Goal: Use online tool/utility: Utilize a website feature to perform a specific function

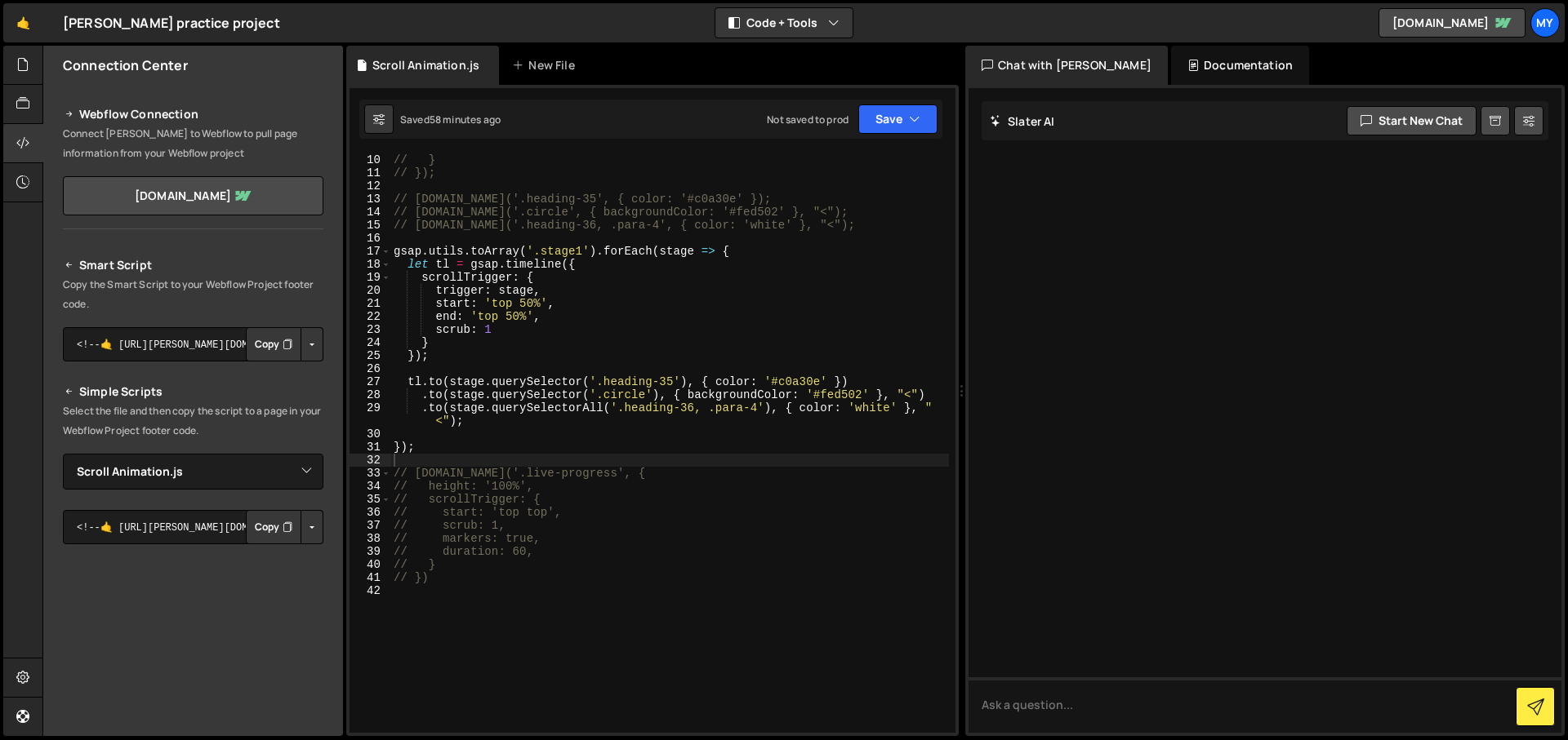
select select "46279"
click at [433, 436] on div "// } // }); // [DOMAIN_NAME]('.heading-35', { color: '#c0a30e' }); // [DOMAIN_N…" at bounding box center [669, 456] width 559 height 605
click at [437, 442] on div "// } // }); // [DOMAIN_NAME]('.heading-35', { color: '#c0a30e' }); // [DOMAIN_N…" at bounding box center [669, 456] width 559 height 605
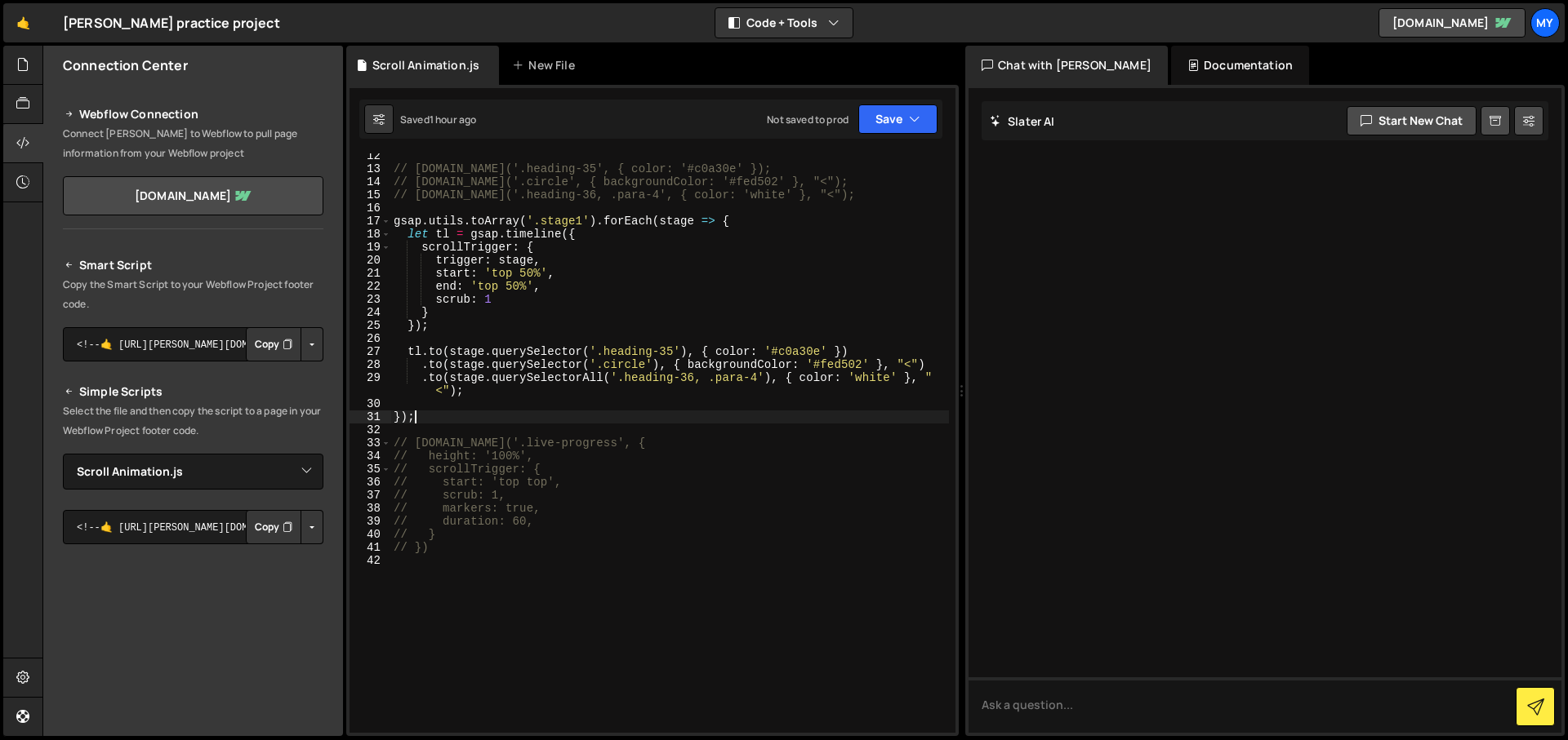
scroll to position [30, 0]
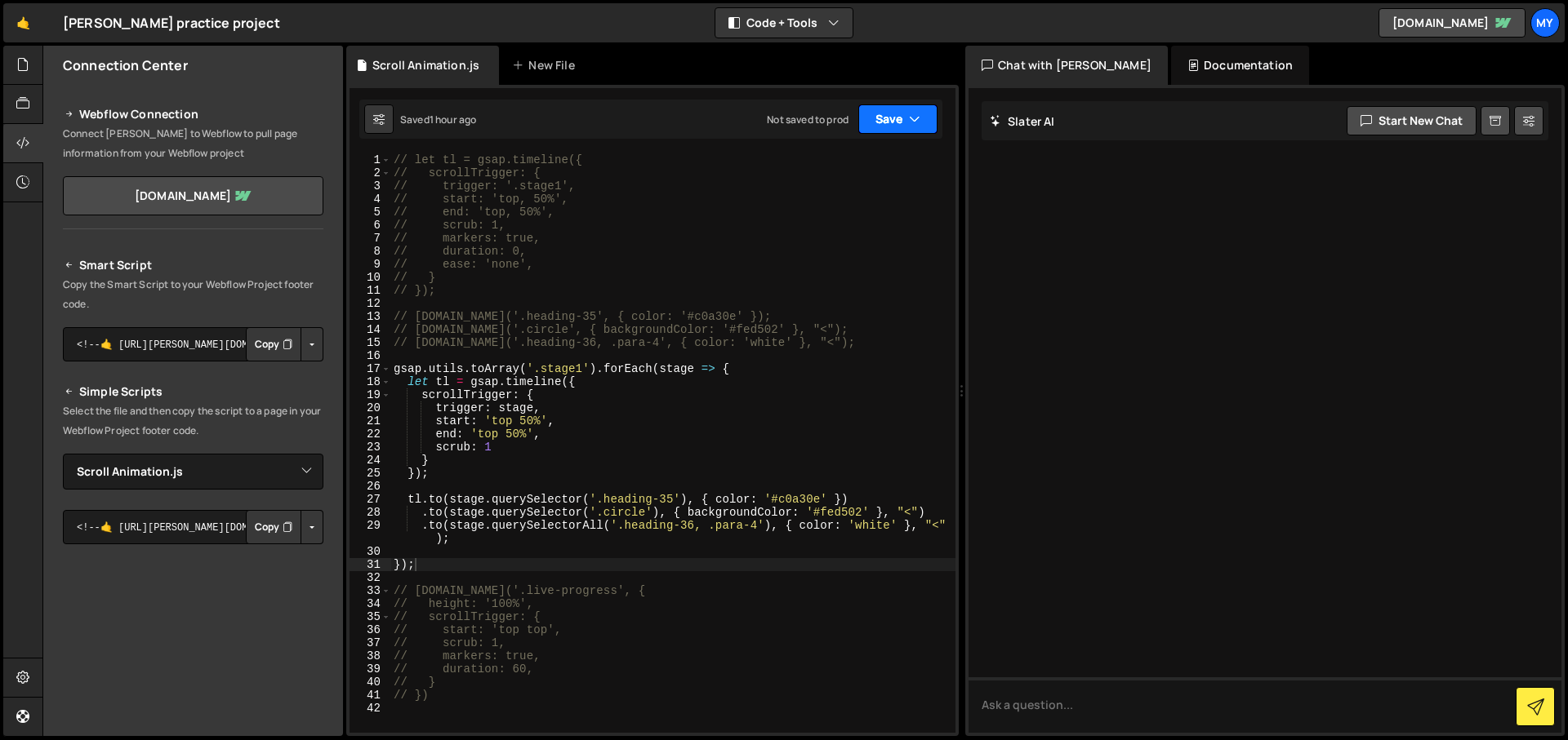
click at [872, 128] on button "Save" at bounding box center [898, 119] width 79 height 29
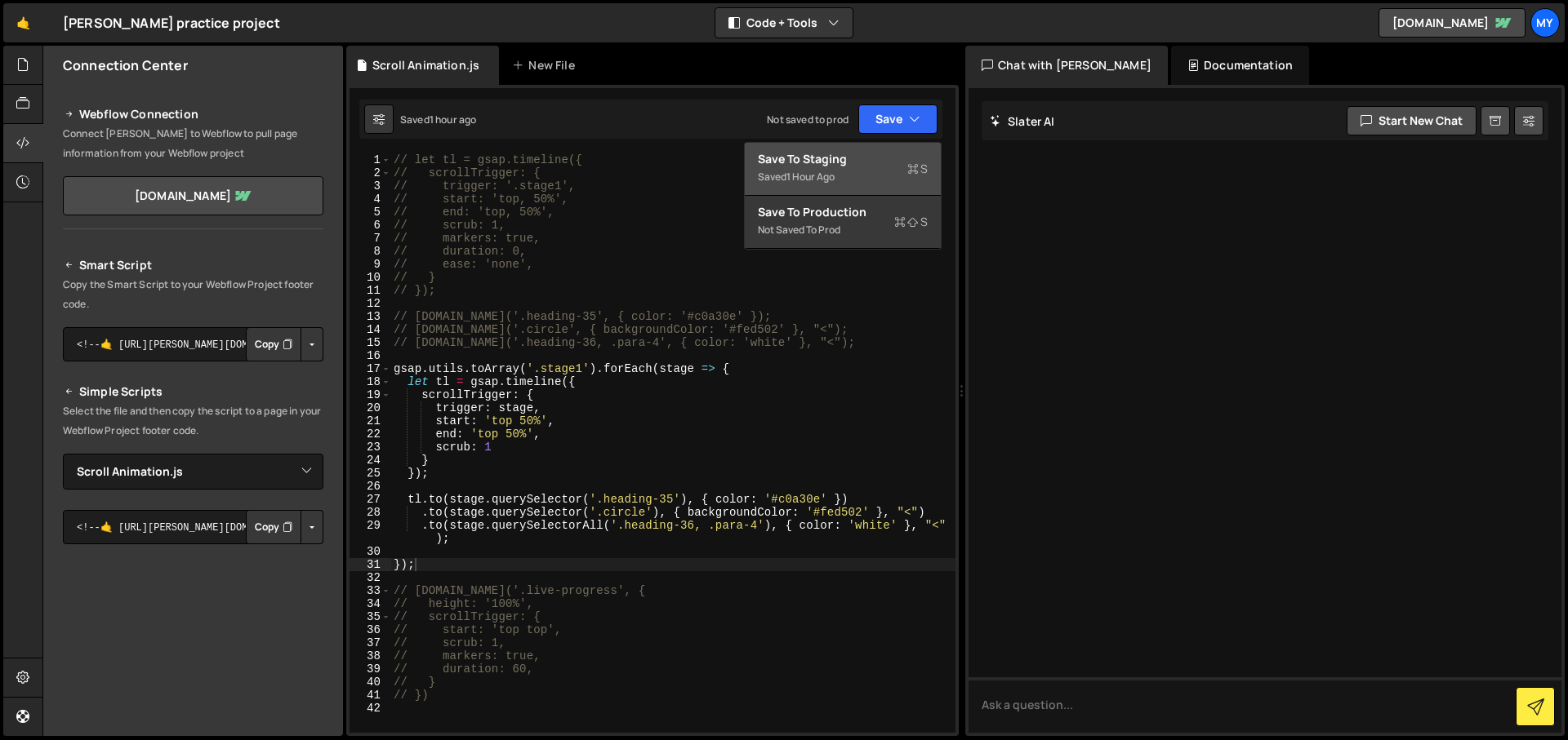
click at [863, 164] on div "Save to Staging S" at bounding box center [843, 159] width 170 height 17
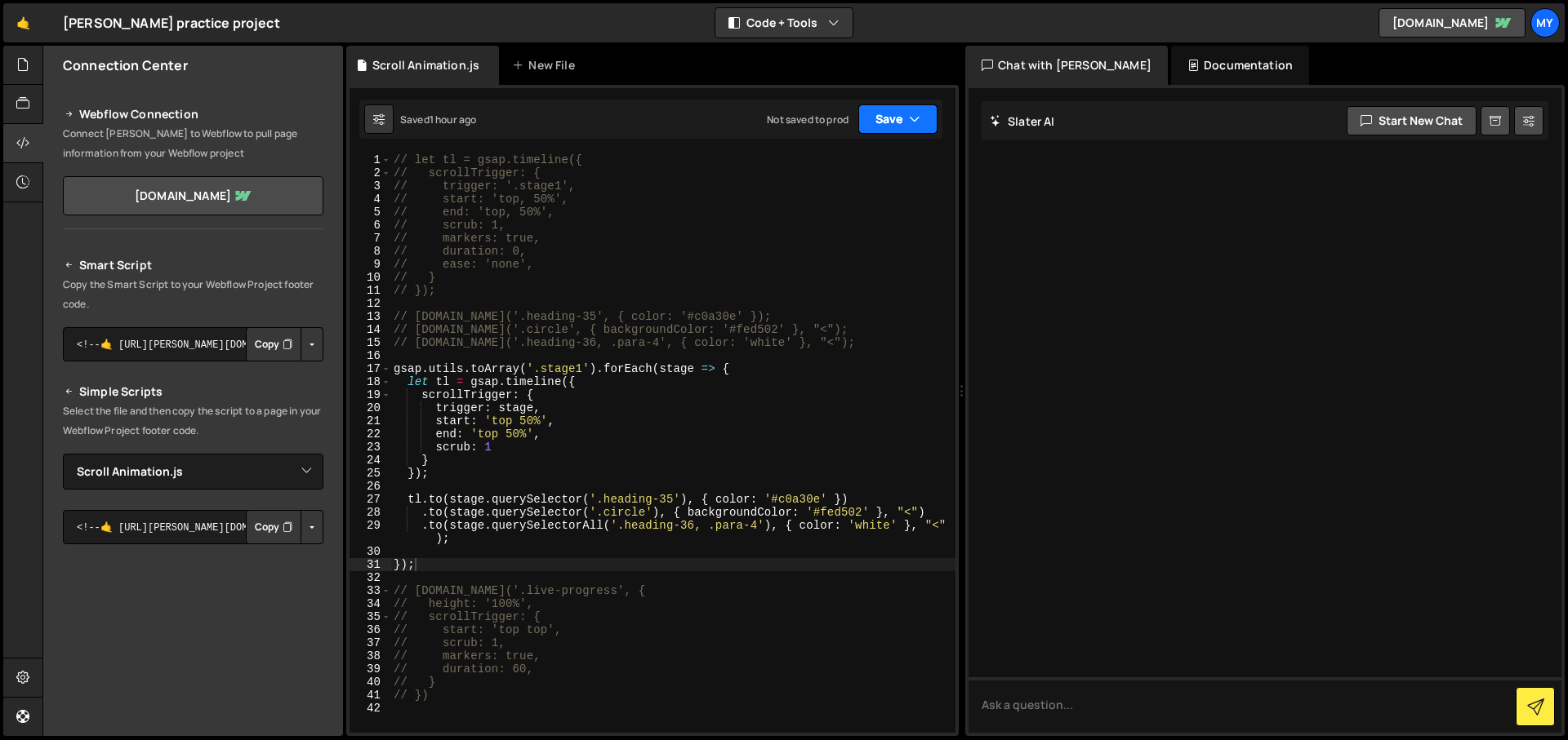
click at [895, 129] on button "Save" at bounding box center [898, 119] width 79 height 29
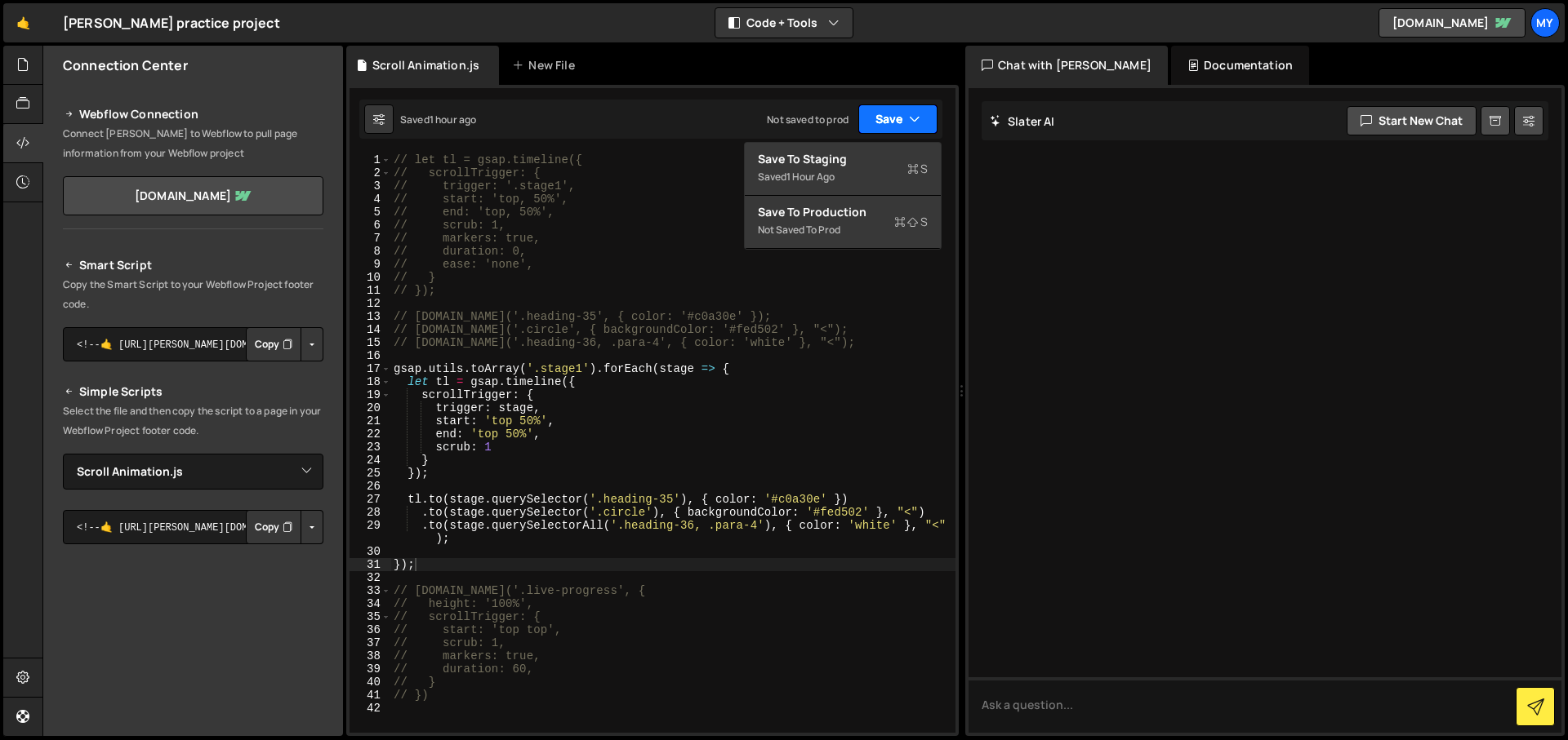
click at [895, 129] on button "Save" at bounding box center [898, 119] width 79 height 29
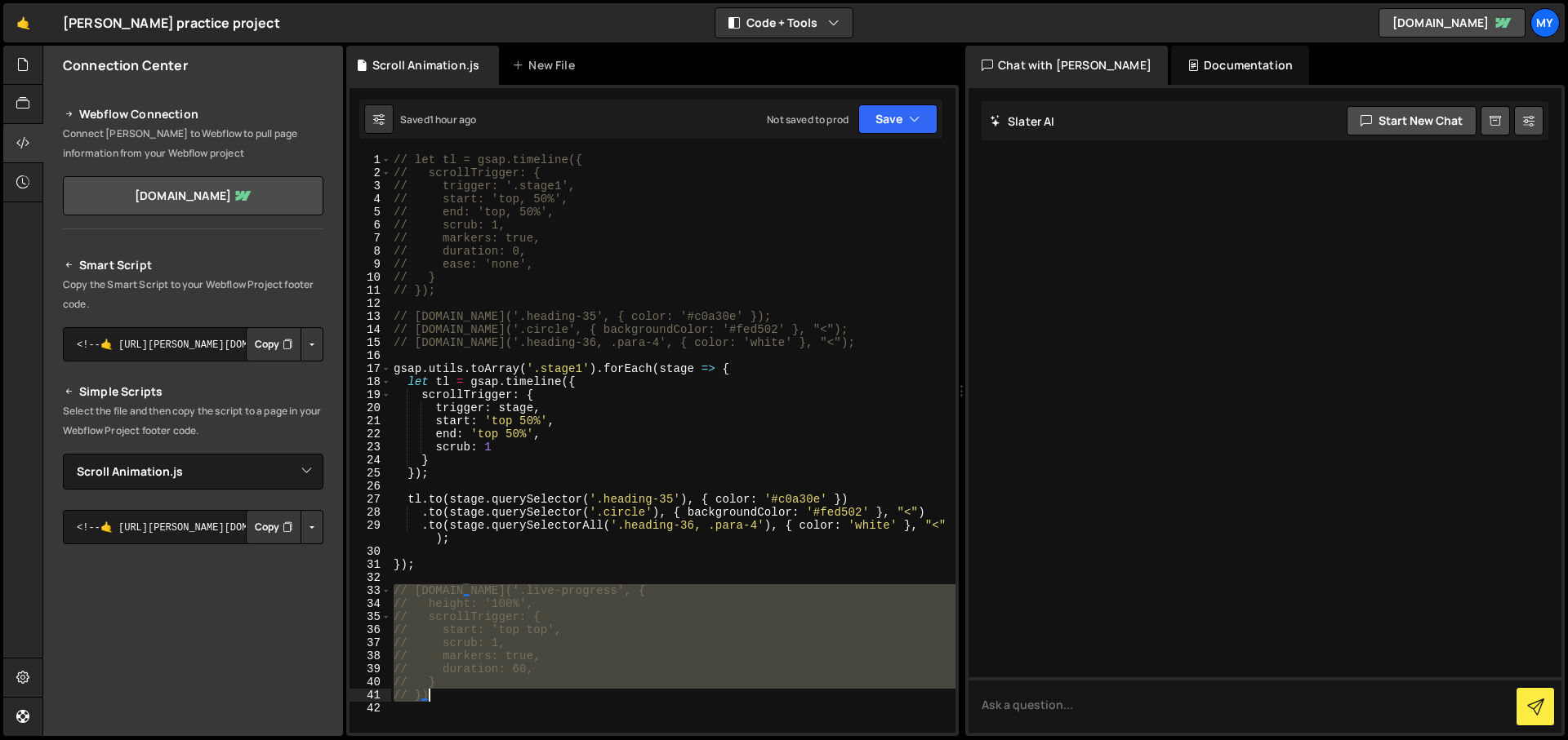
drag, startPoint x: 393, startPoint y: 590, endPoint x: 461, endPoint y: 695, distance: 125.1
click at [461, 695] on div "// let tl = gsap.timeline({ // scrollTrigger: { // trigger: '.stage1', // start…" at bounding box center [673, 456] width 565 height 605
click at [460, 698] on div "// let tl = gsap.timeline({ // scrollTrigger: { // trigger: '.stage1', // start…" at bounding box center [673, 443] width 565 height 580
type textarea "// })"
